Goal: Check status

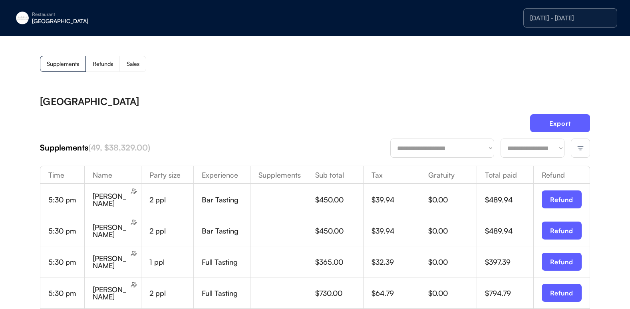
click at [576, 17] on div "[DATE] - [DATE]" at bounding box center [570, 18] width 80 height 6
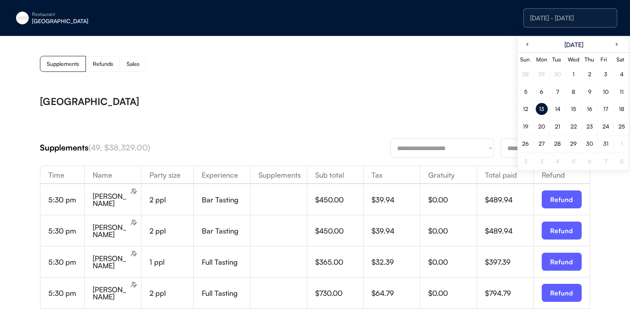
click at [558, 105] on div "14" at bounding box center [558, 109] width 12 height 12
click at [490, 102] on div "[GEOGRAPHIC_DATA]" at bounding box center [315, 102] width 550 height 10
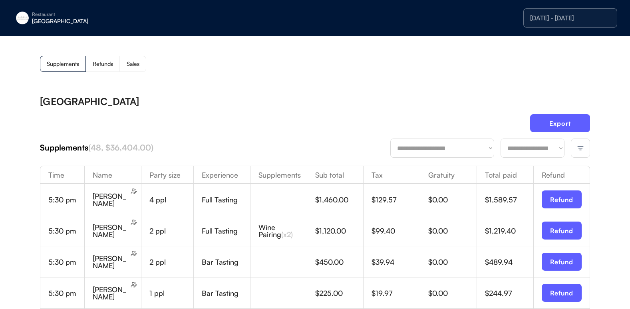
click at [579, 146] on img at bounding box center [580, 148] width 7 height 7
